Goal: Transaction & Acquisition: Purchase product/service

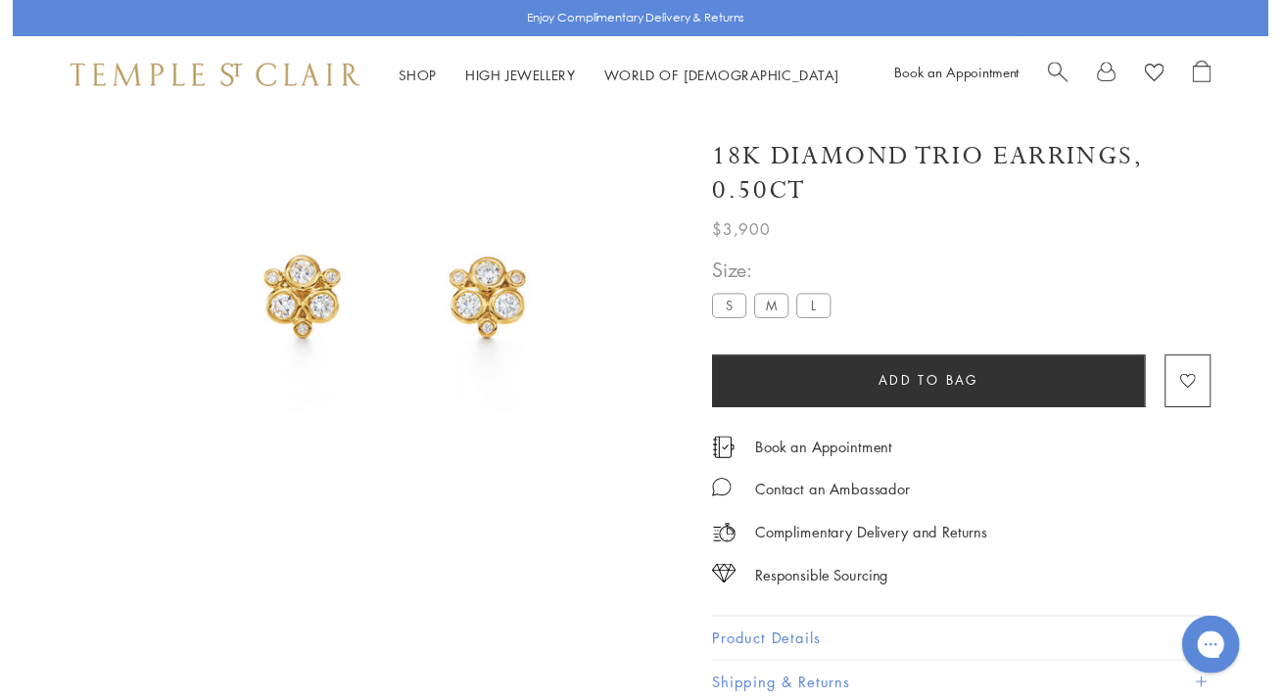
scroll to position [116, 0]
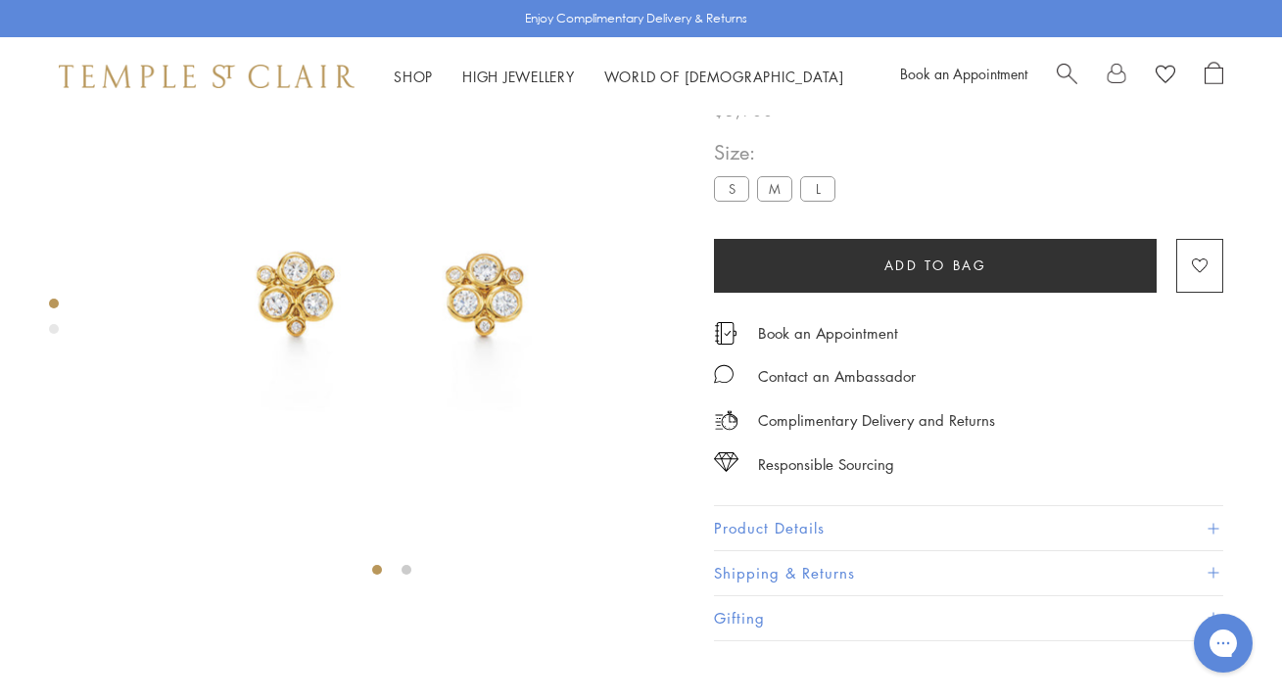
click at [776, 201] on label "M" at bounding box center [774, 188] width 35 height 24
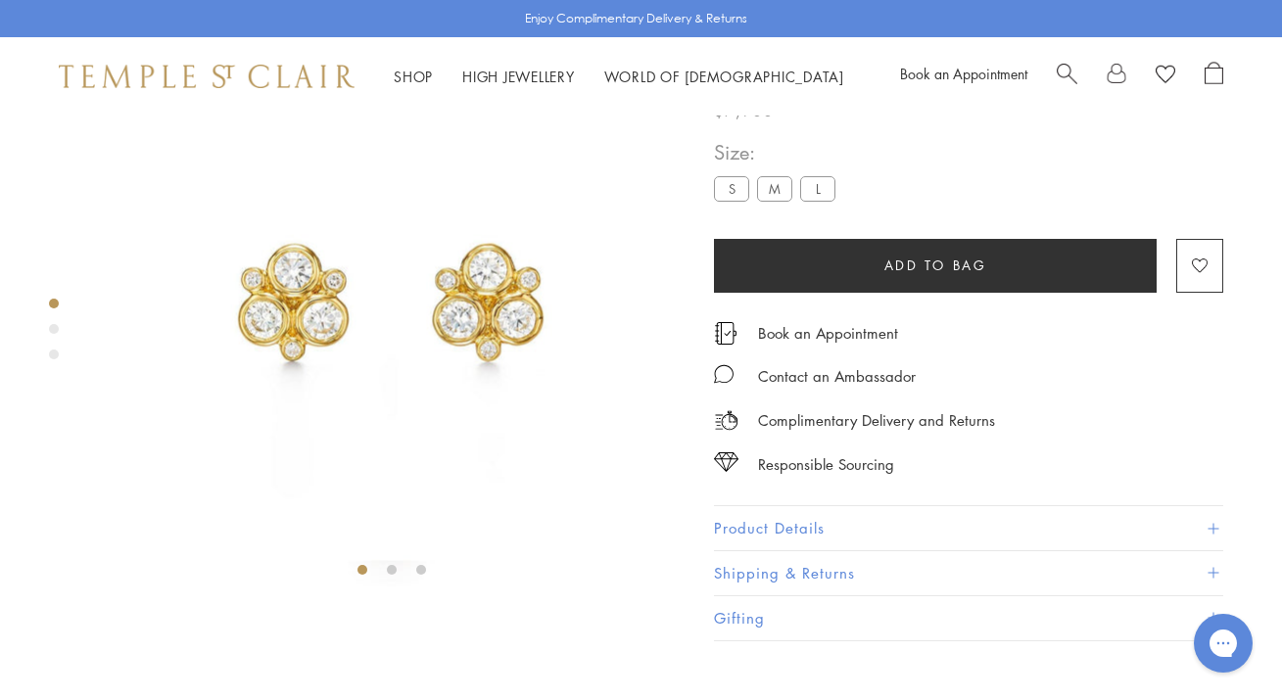
click at [735, 201] on label "S" at bounding box center [731, 188] width 35 height 24
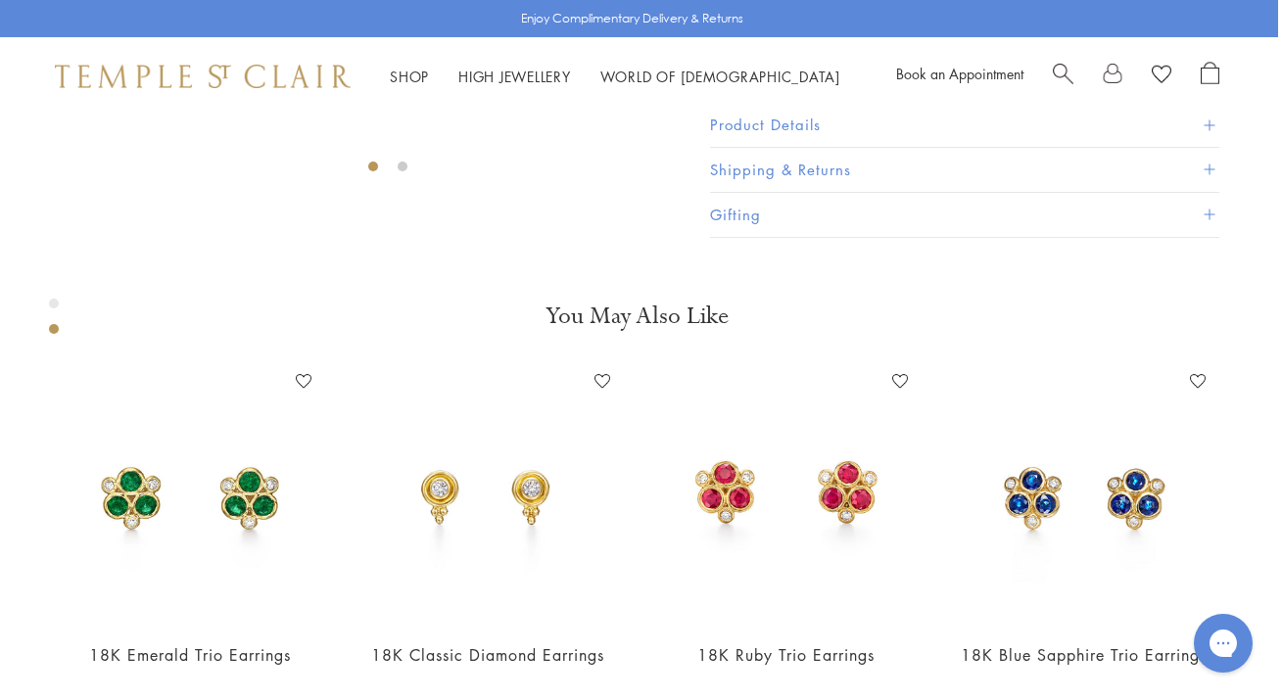
scroll to position [531, 4]
